Goal: Information Seeking & Learning: Learn about a topic

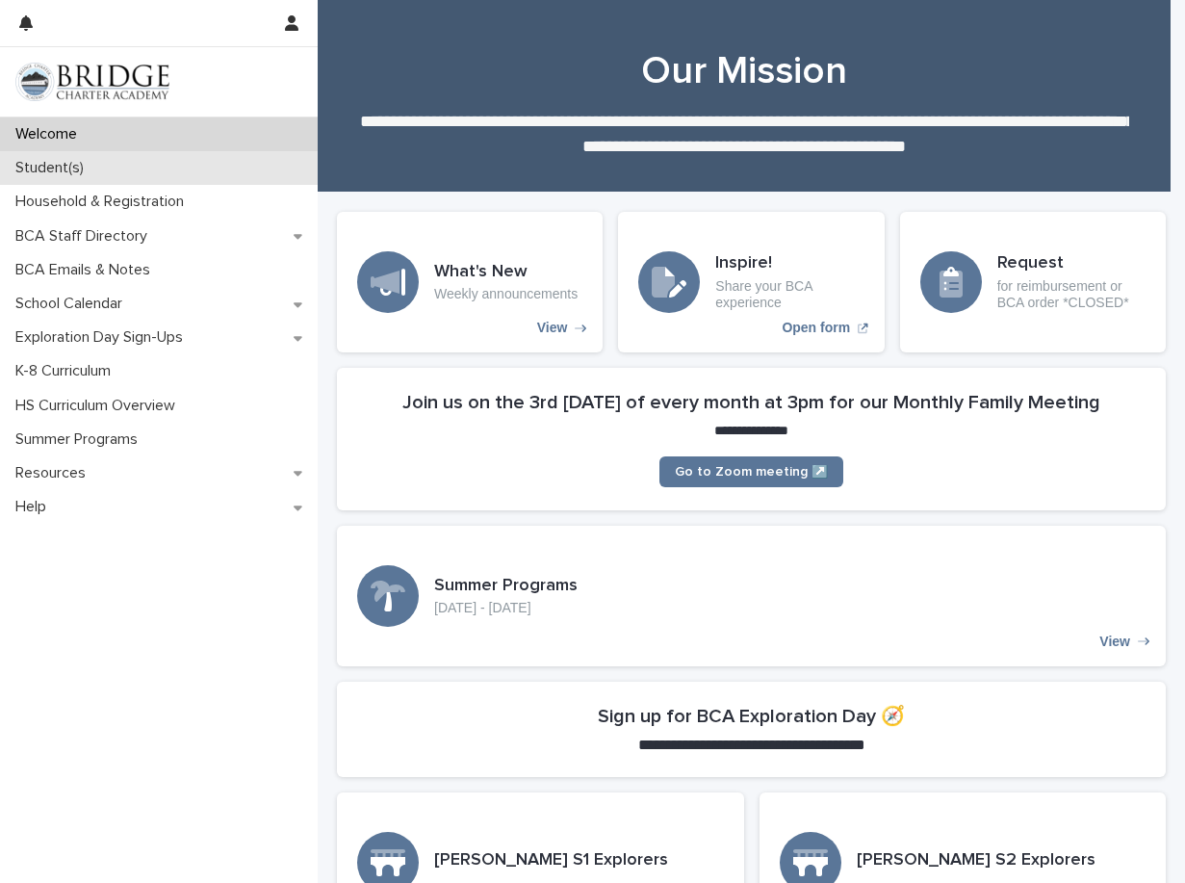
click at [39, 157] on div "Student(s)" at bounding box center [159, 168] width 318 height 34
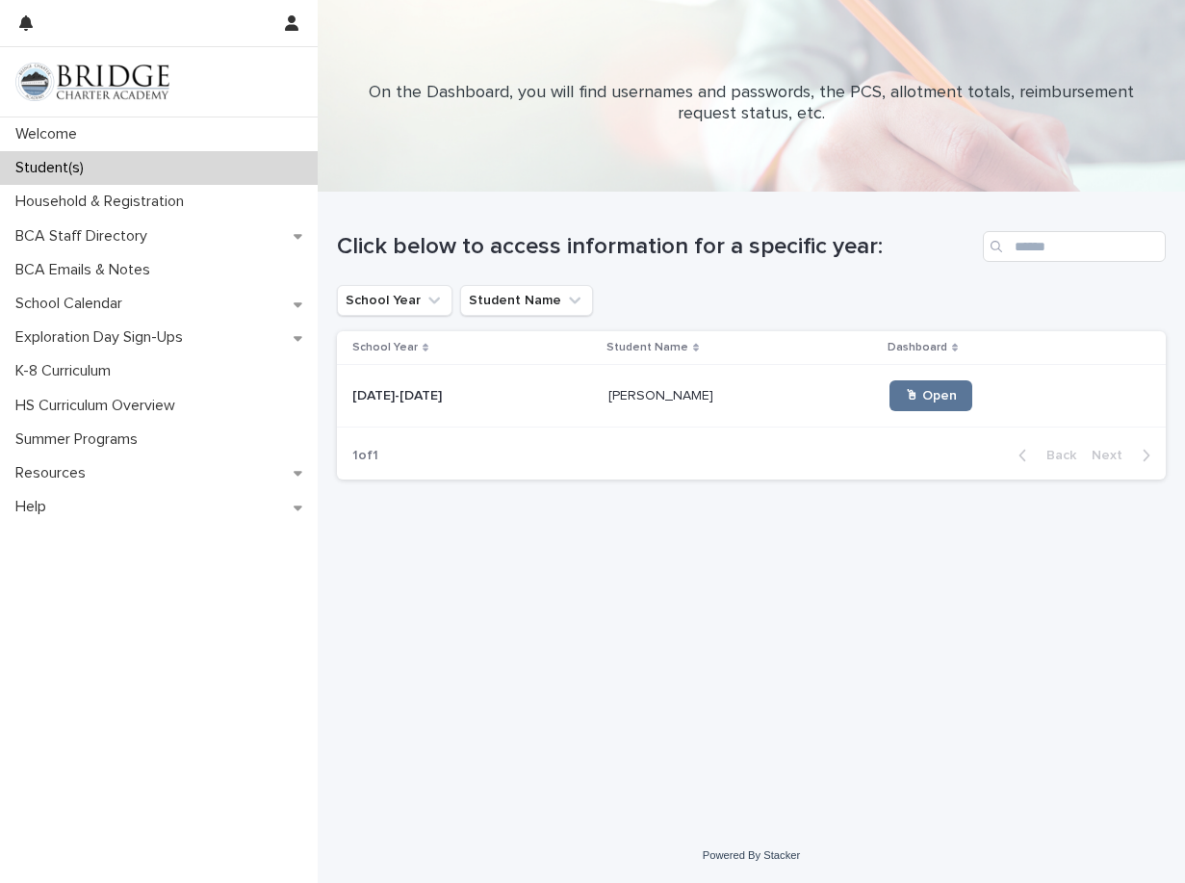
click at [384, 397] on p "[DATE]-[DATE]" at bounding box center [398, 394] width 93 height 20
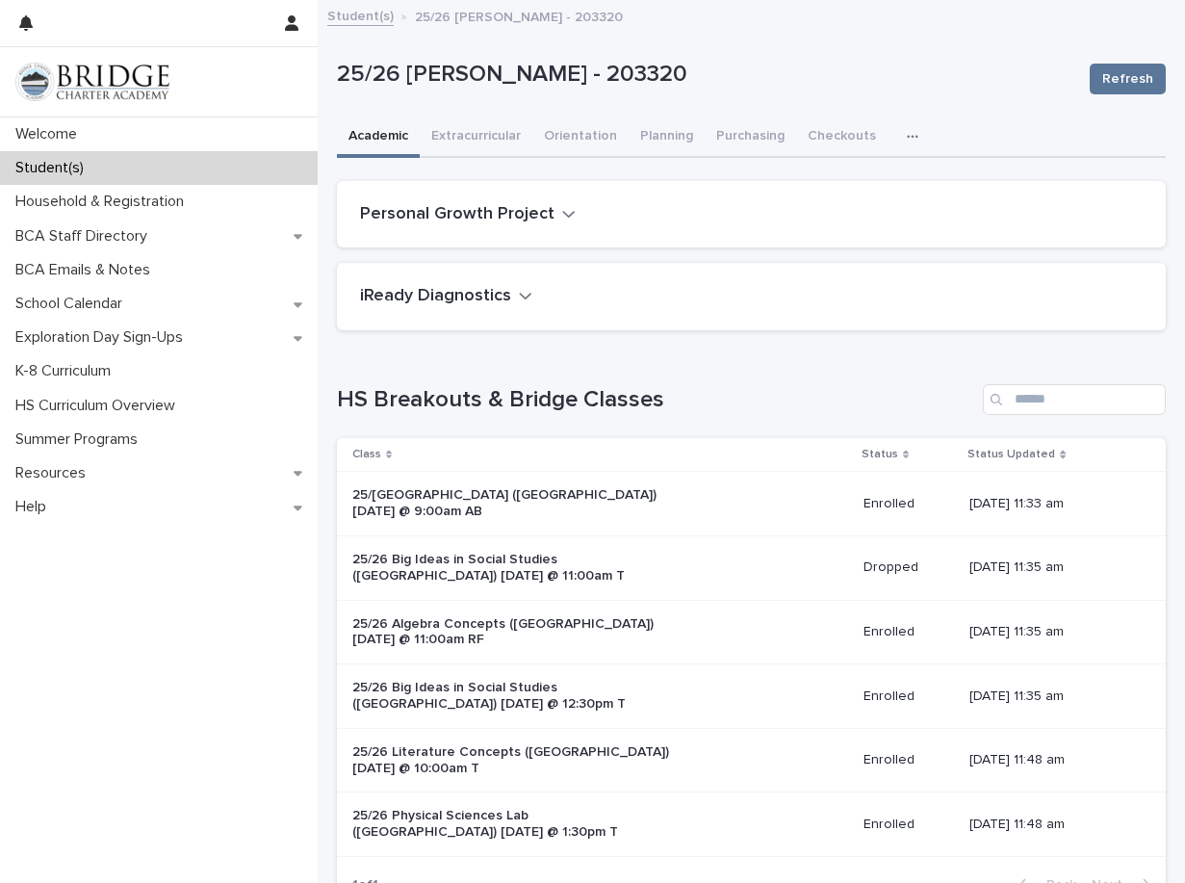
click at [907, 134] on icon "button" at bounding box center [913, 136] width 12 height 13
click at [811, 219] on span "General" at bounding box center [836, 215] width 50 height 13
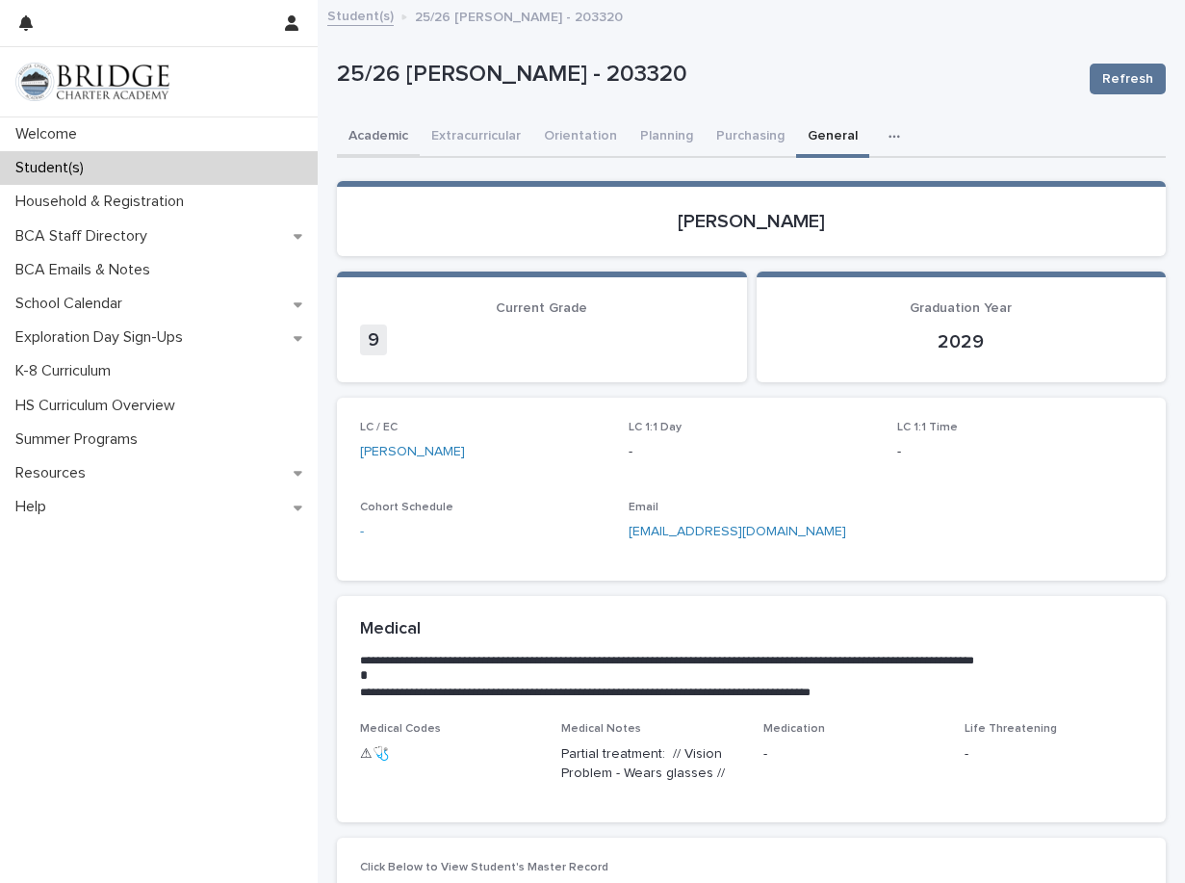
click at [385, 138] on button "Academic" at bounding box center [378, 137] width 83 height 40
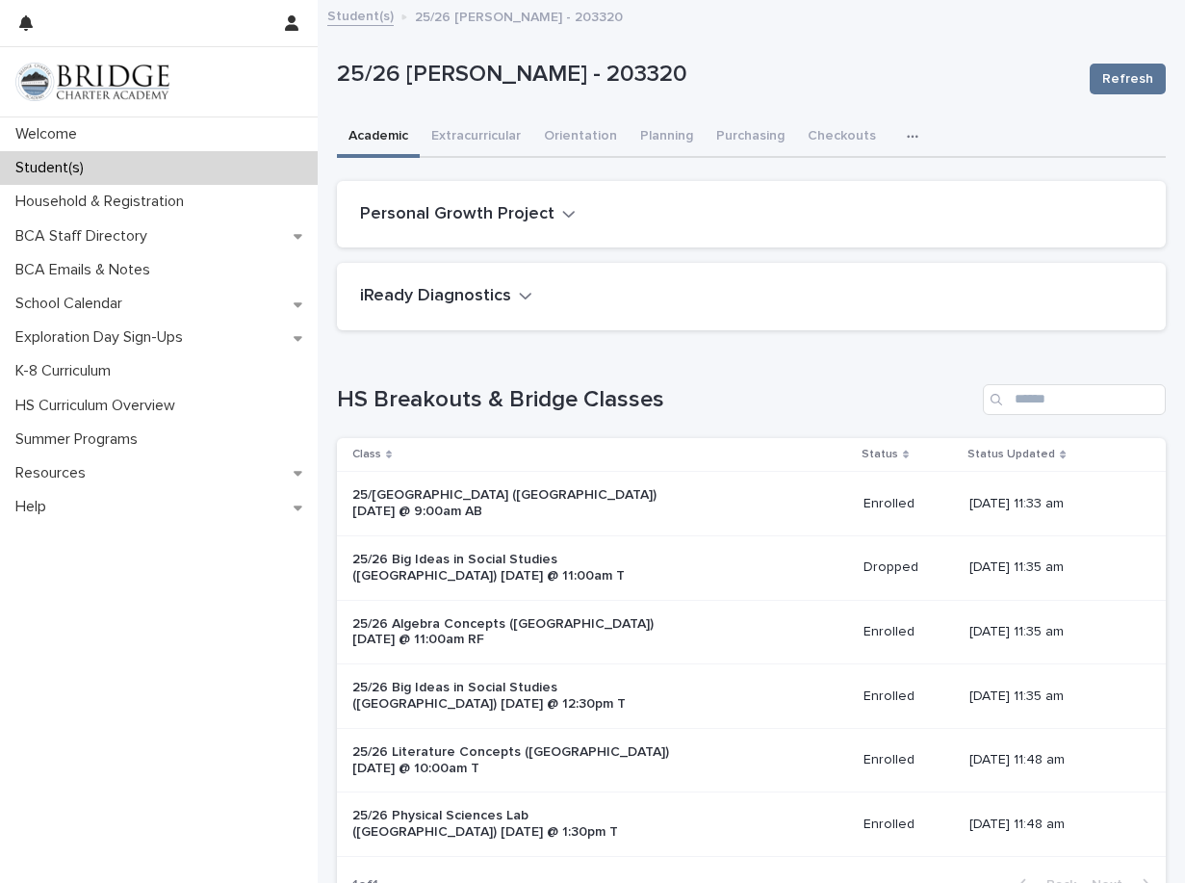
click at [256, 717] on div "Welcome Student(s) Household & Registration BCA Staff Directory BCA Emails & No…" at bounding box center [159, 500] width 318 height 766
click at [907, 133] on icon "button" at bounding box center [913, 136] width 12 height 13
click at [898, 83] on p "25/26 [PERSON_NAME] - 203320" at bounding box center [706, 75] width 738 height 28
click at [907, 136] on icon "button" at bounding box center [913, 136] width 12 height 13
click at [830, 214] on span "General" at bounding box center [836, 215] width 50 height 13
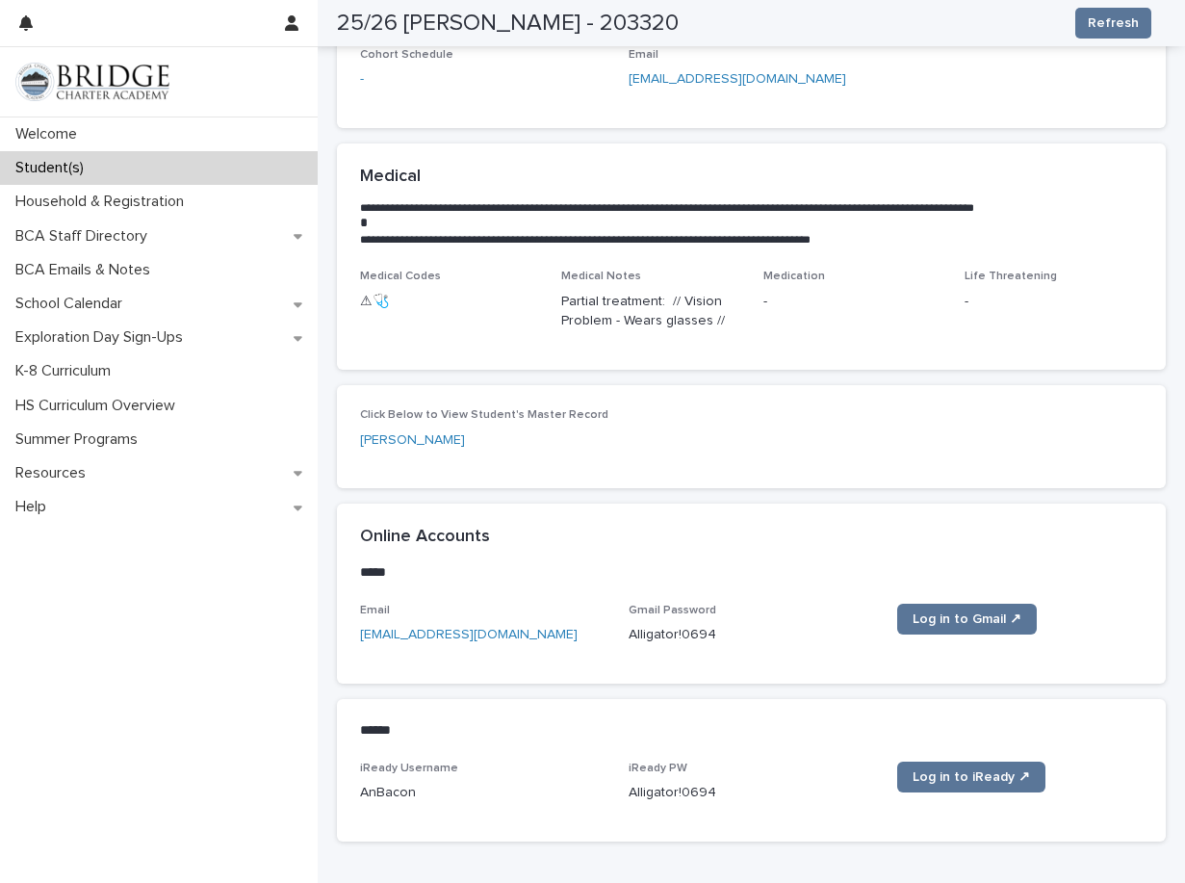
scroll to position [457, 0]
